Goal: Task Accomplishment & Management: Manage account settings

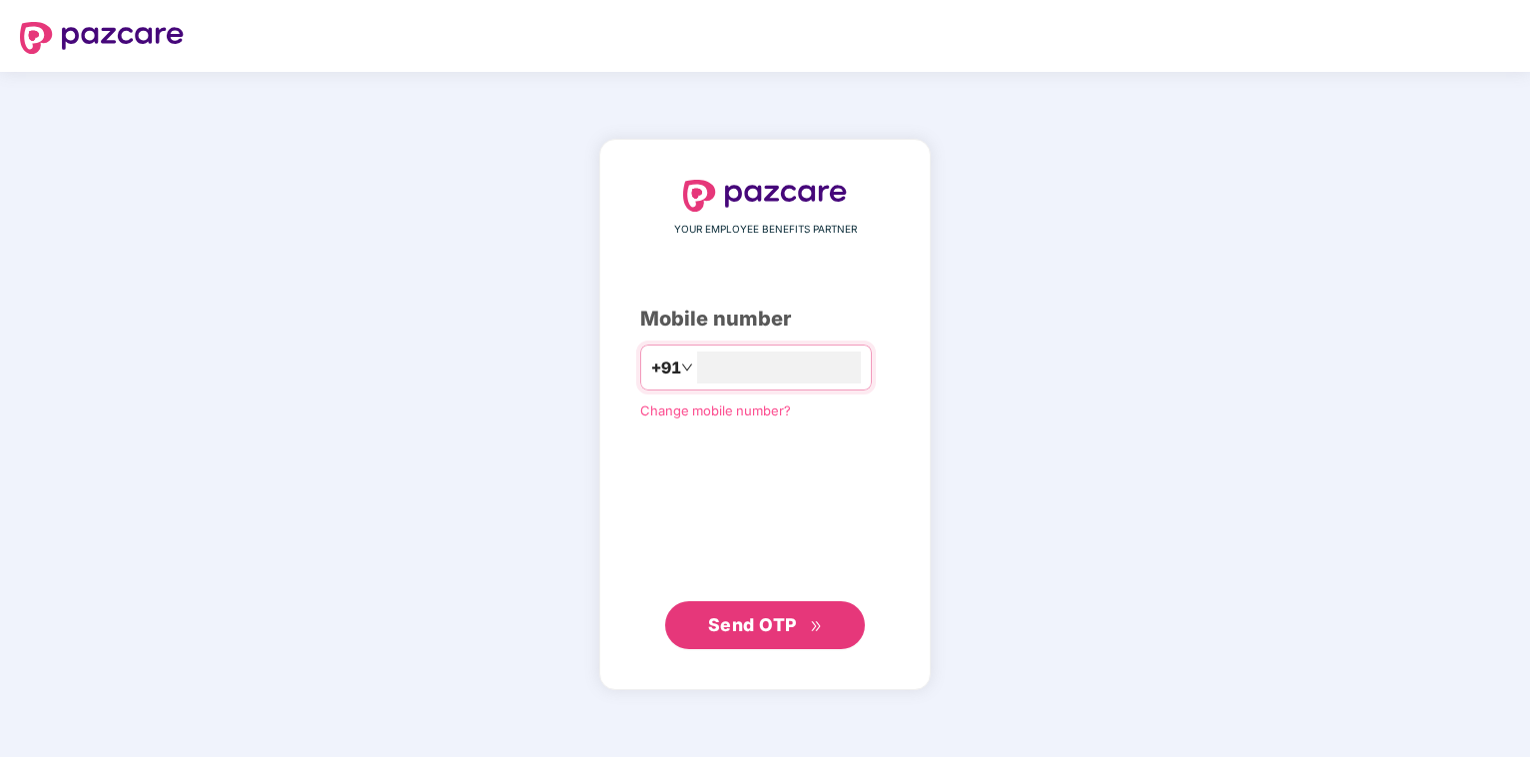
type input "**********"
click at [751, 648] on button "Send OTP" at bounding box center [765, 624] width 200 height 48
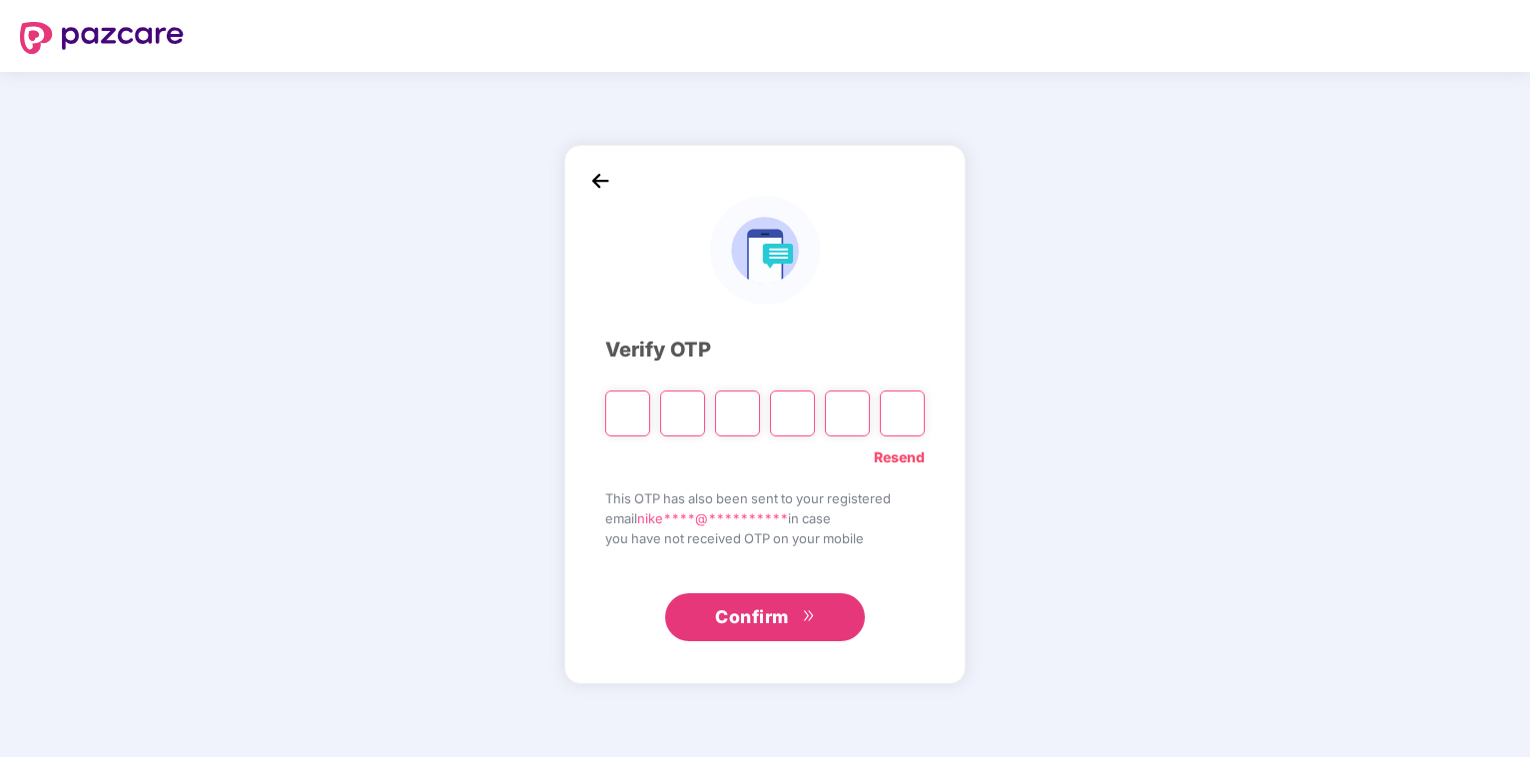
type input "*"
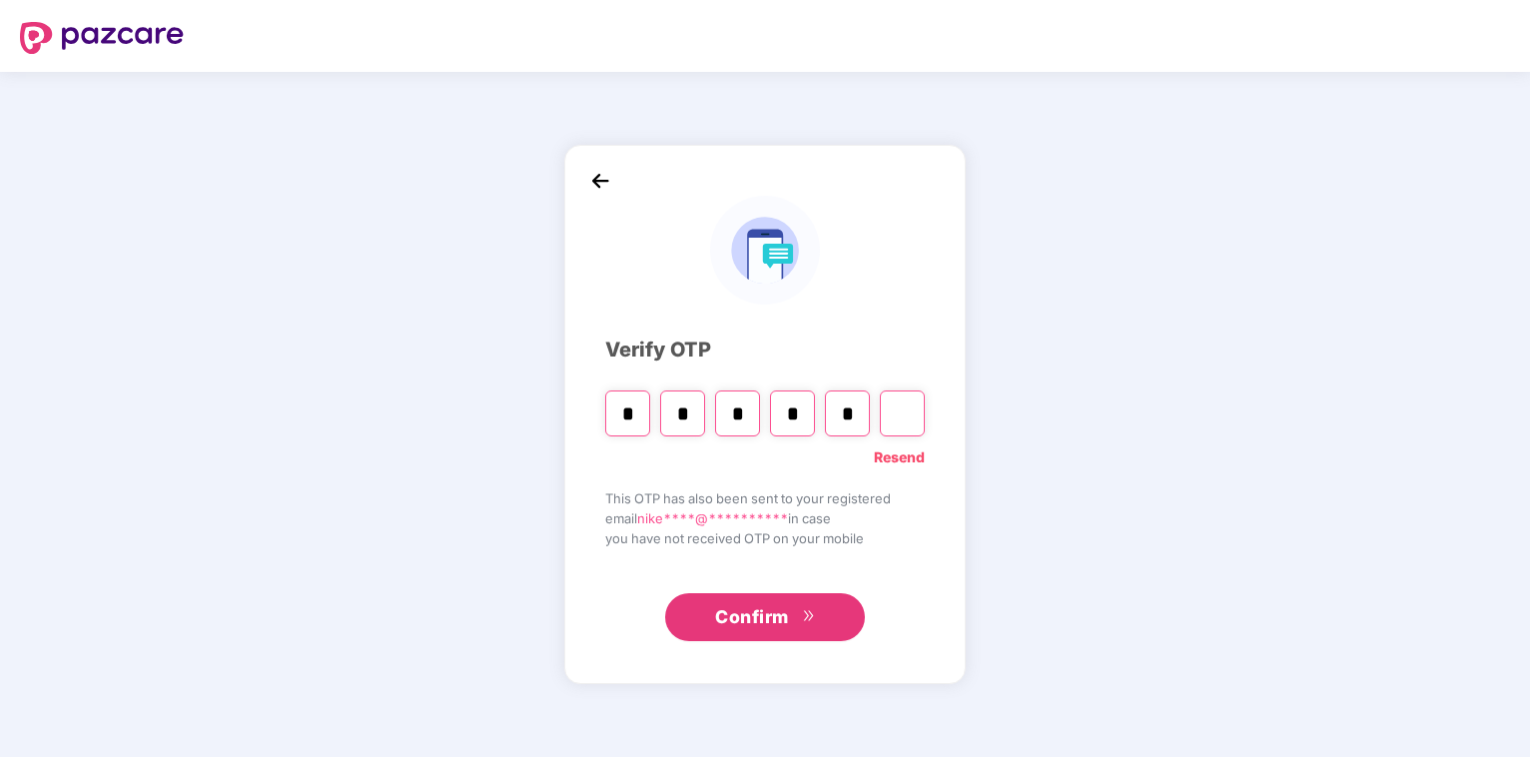
type input "*"
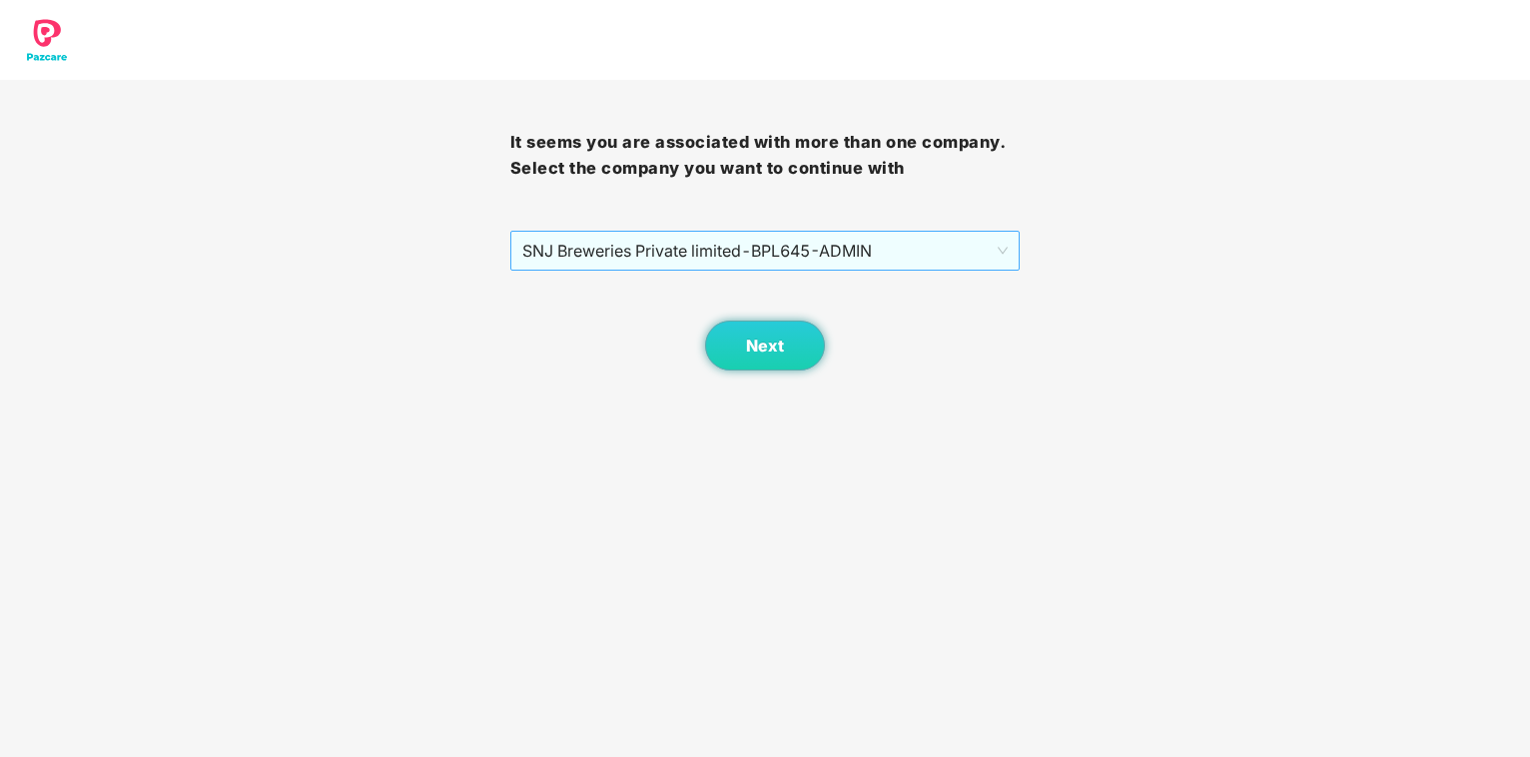
click at [821, 259] on span "SNJ Breweries Private limited - BPL645 - ADMIN" at bounding box center [765, 251] width 487 height 38
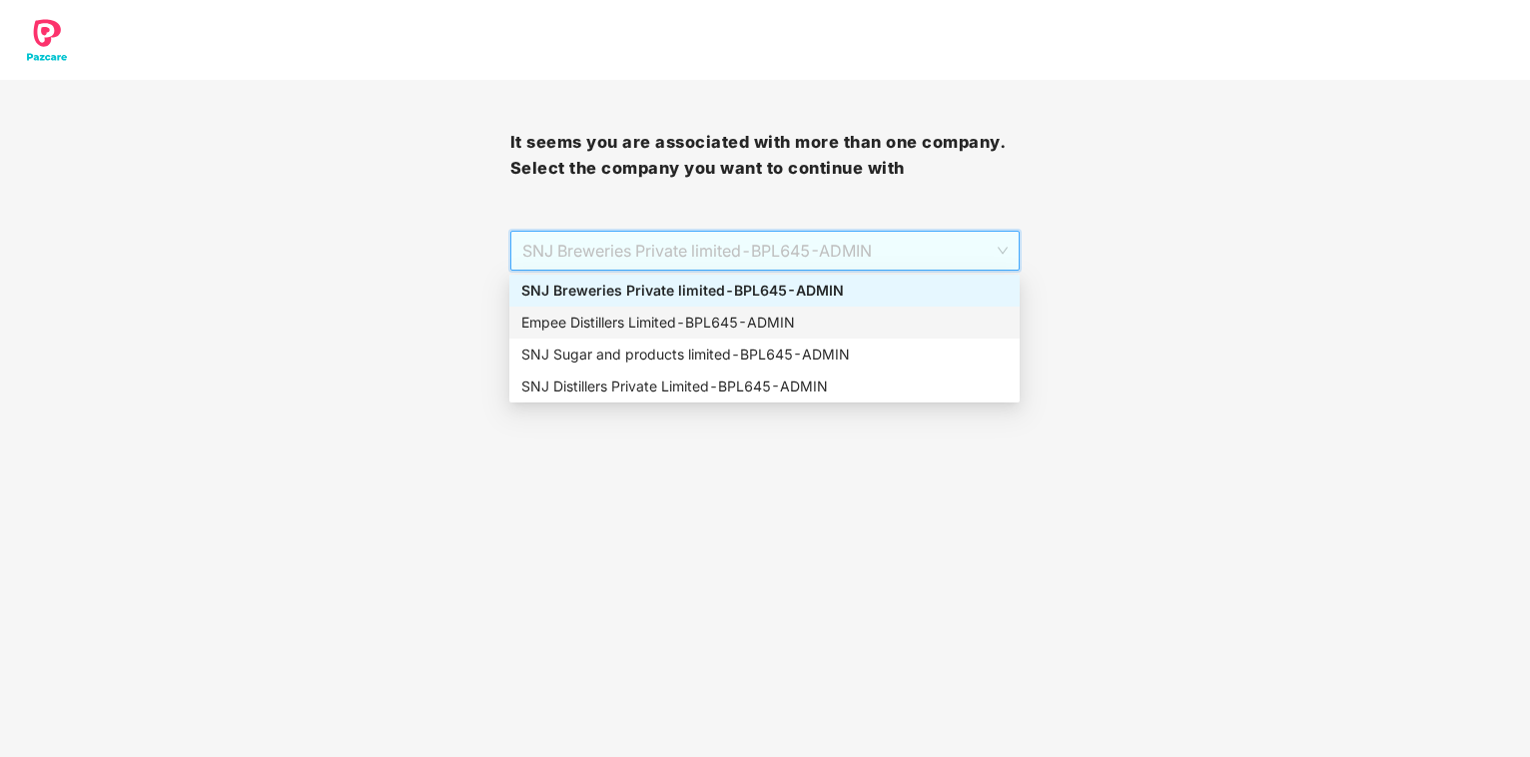
click at [634, 329] on div "Empee Distillers Limited - BPL645 - ADMIN" at bounding box center [764, 323] width 487 height 22
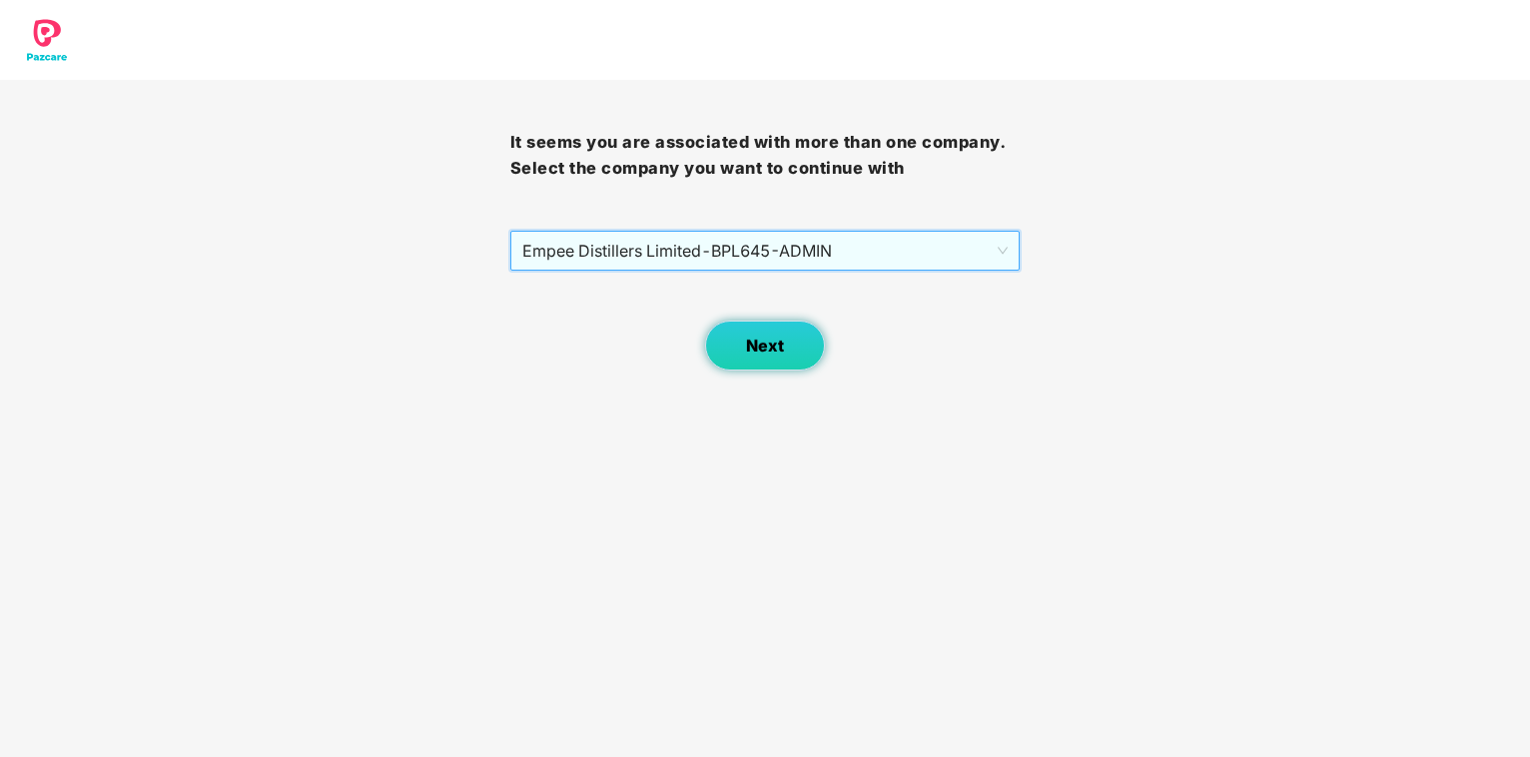
click at [769, 340] on span "Next" at bounding box center [765, 346] width 38 height 19
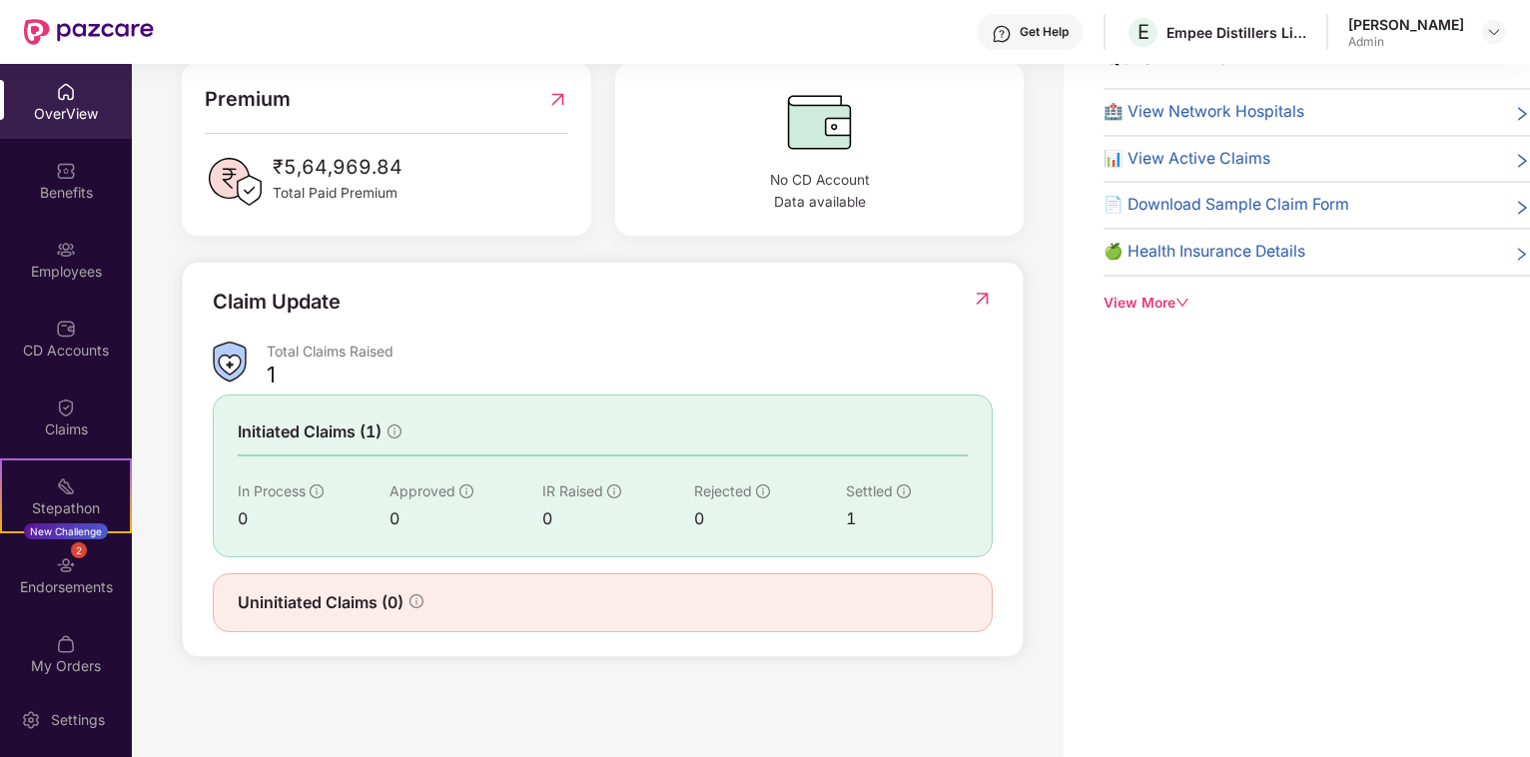
scroll to position [270, 0]
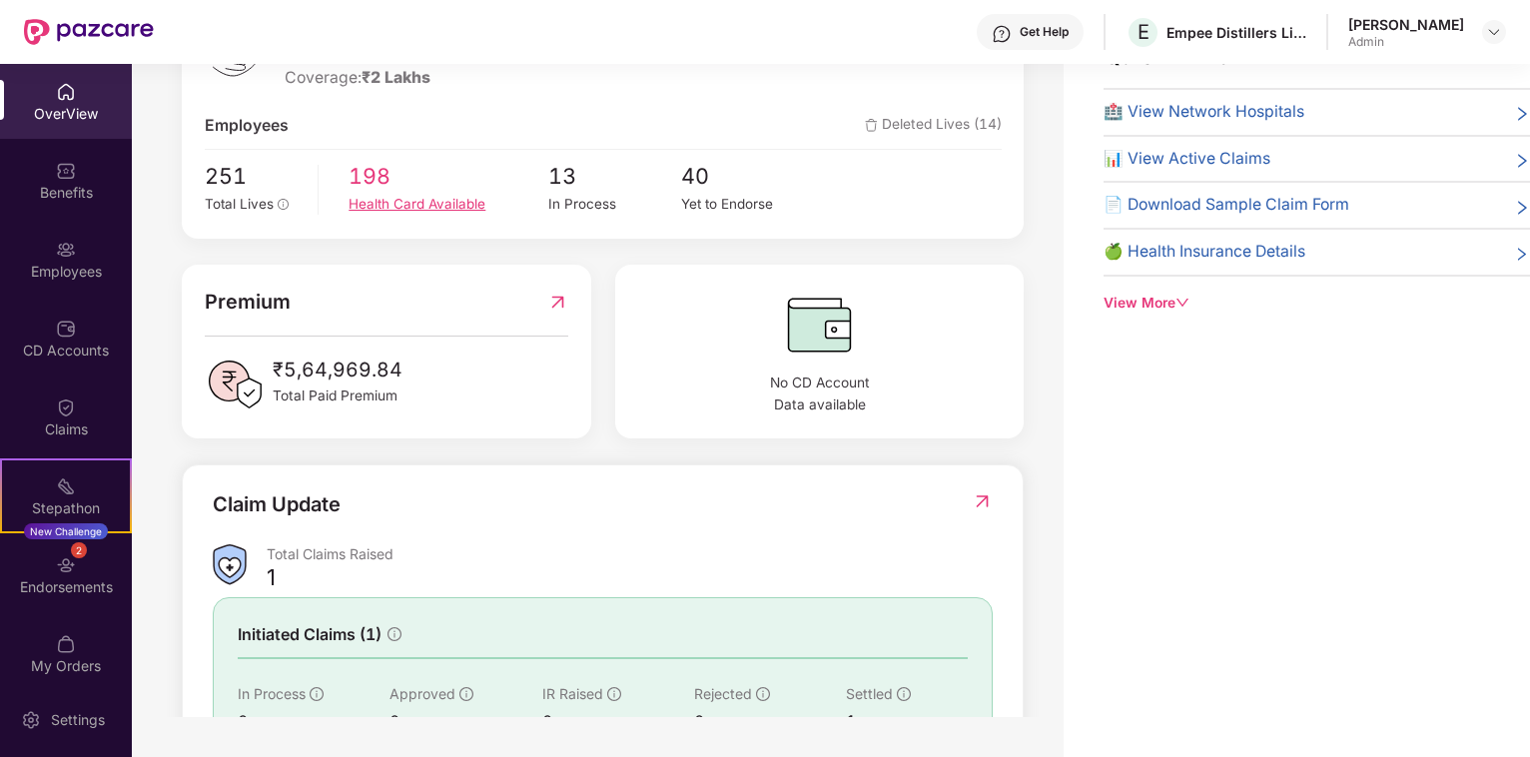
click at [402, 215] on div "Health Card Available" at bounding box center [449, 204] width 200 height 21
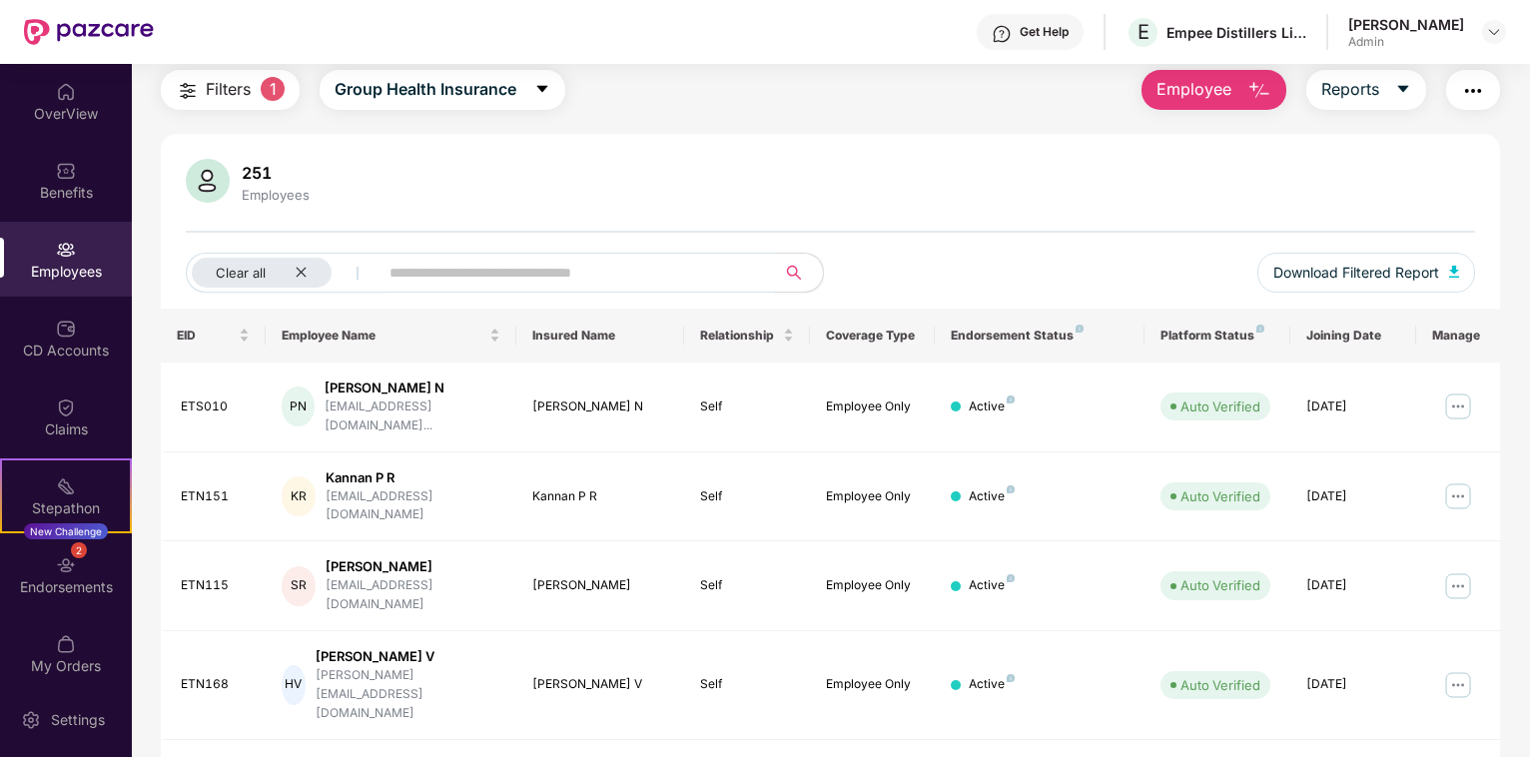
click at [500, 272] on input "text" at bounding box center [569, 273] width 359 height 30
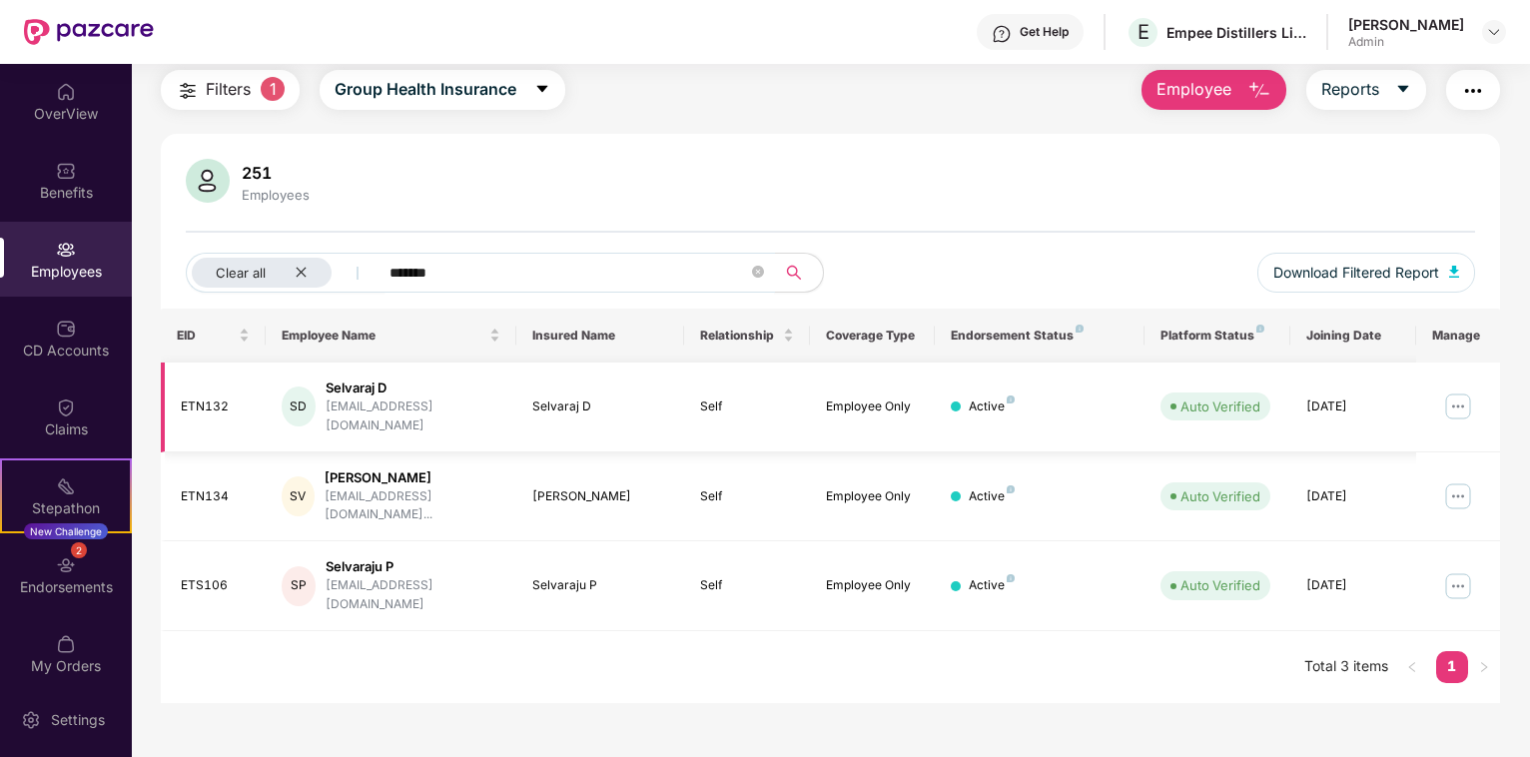
type input "*******"
click at [1447, 394] on img at bounding box center [1459, 407] width 32 height 32
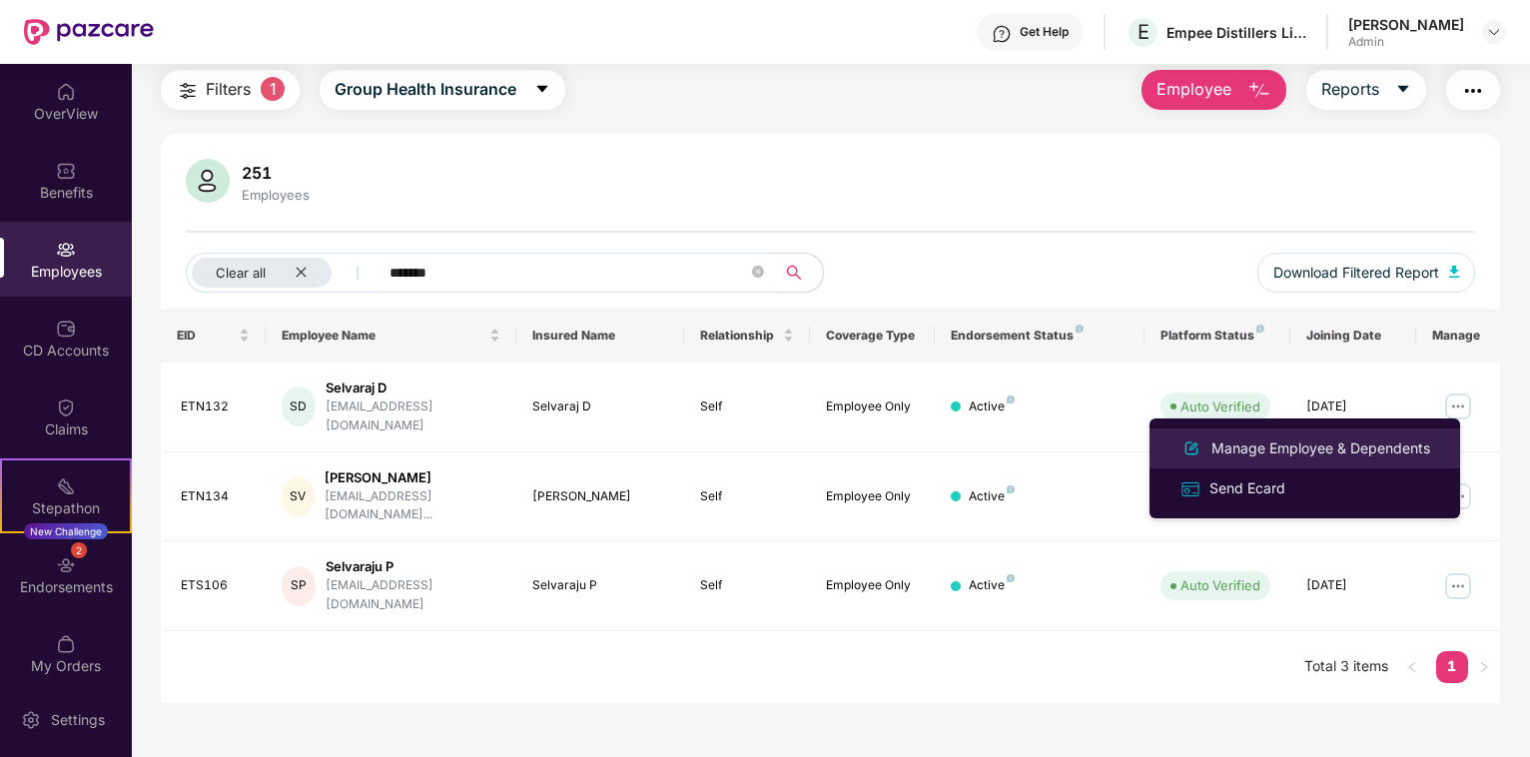
click at [1260, 453] on div "Manage Employee & Dependents" at bounding box center [1321, 449] width 227 height 22
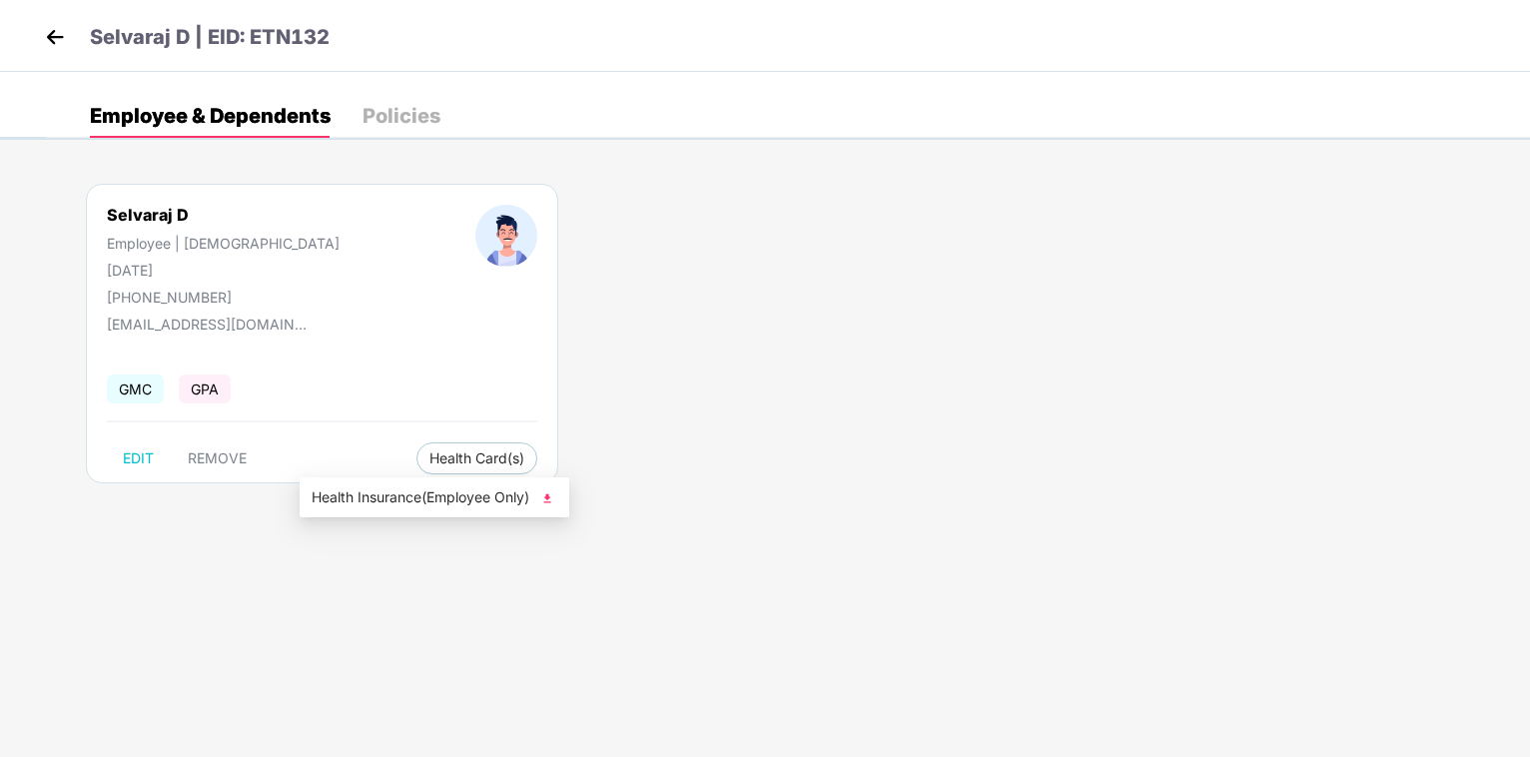
click at [549, 499] on img at bounding box center [547, 499] width 20 height 20
